Goal: Information Seeking & Learning: Stay updated

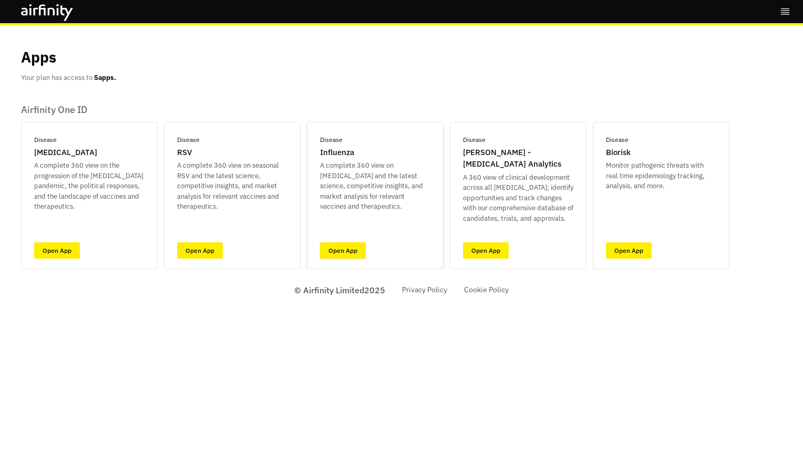
click at [342, 242] on link "Open App" at bounding box center [343, 250] width 46 height 16
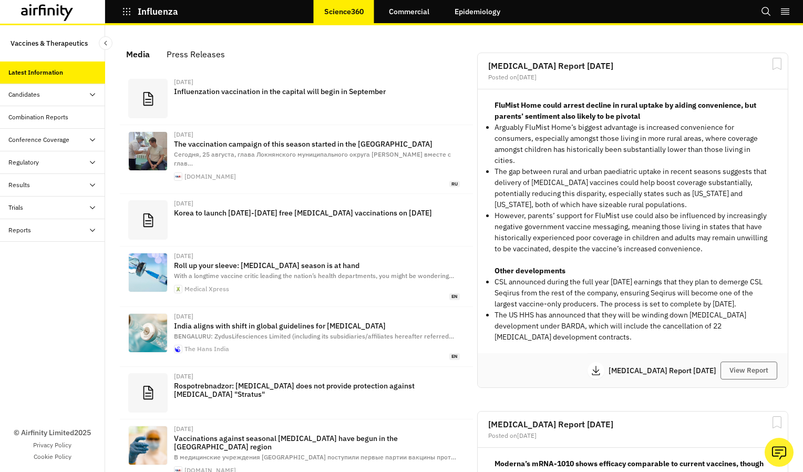
scroll to position [677, 307]
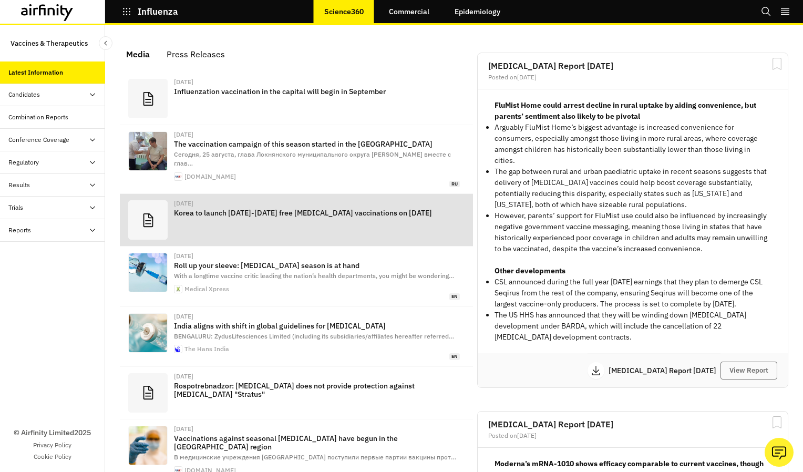
click at [338, 224] on div "[DATE] [GEOGRAPHIC_DATA] to launch [DATE]-[DATE] free [MEDICAL_DATA] vaccinatio…" at bounding box center [317, 219] width 286 height 39
